Goal: Transaction & Acquisition: Purchase product/service

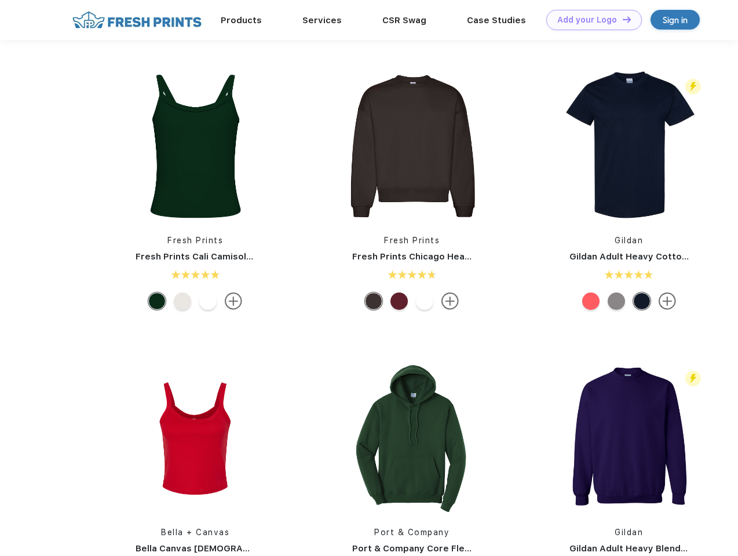
click at [589, 20] on link "Add your Logo Design Tool" at bounding box center [594, 20] width 96 height 20
click at [0, 0] on div "Design Tool" at bounding box center [0, 0] width 0 height 0
click at [621, 19] on link "Add your Logo Design Tool" at bounding box center [594, 20] width 96 height 20
click at [195, 146] on img at bounding box center [195, 146] width 154 height 154
click at [157, 301] on div at bounding box center [156, 300] width 17 height 17
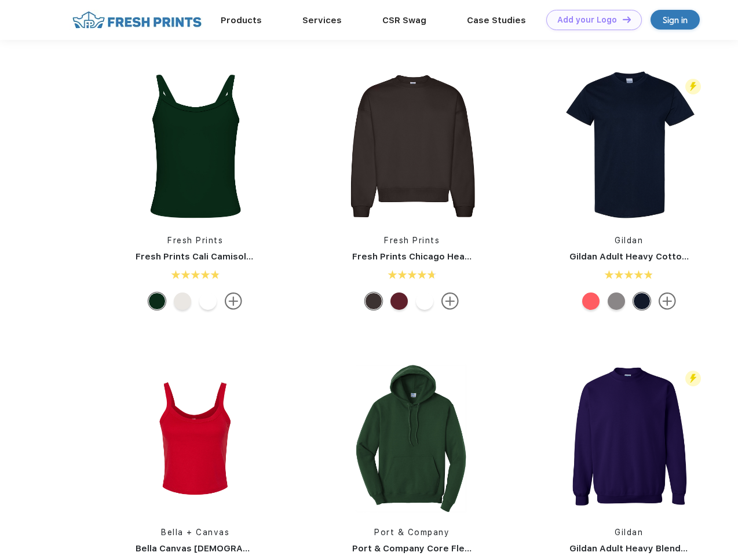
click at [182, 301] on div at bounding box center [182, 300] width 17 height 17
click at [208, 301] on div at bounding box center [207, 300] width 17 height 17
click at [412, 146] on img at bounding box center [412, 146] width 154 height 154
click at [373, 301] on div at bounding box center [373, 300] width 17 height 17
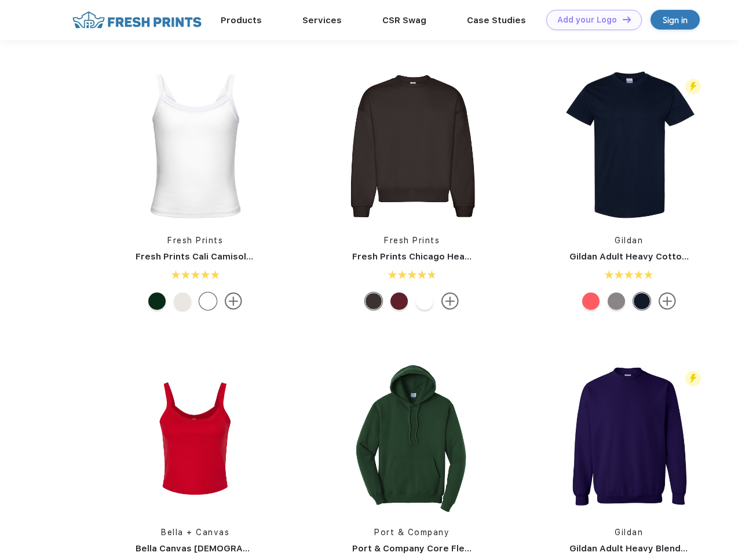
click at [399, 301] on div at bounding box center [398, 300] width 17 height 17
